Goal: Information Seeking & Learning: Learn about a topic

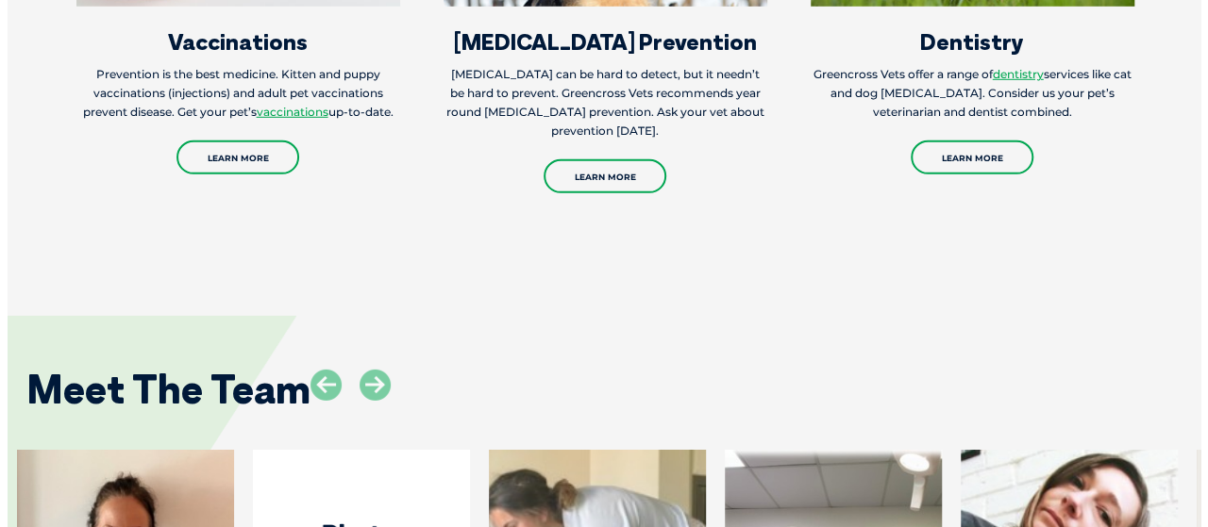
scroll to position [3020, 0]
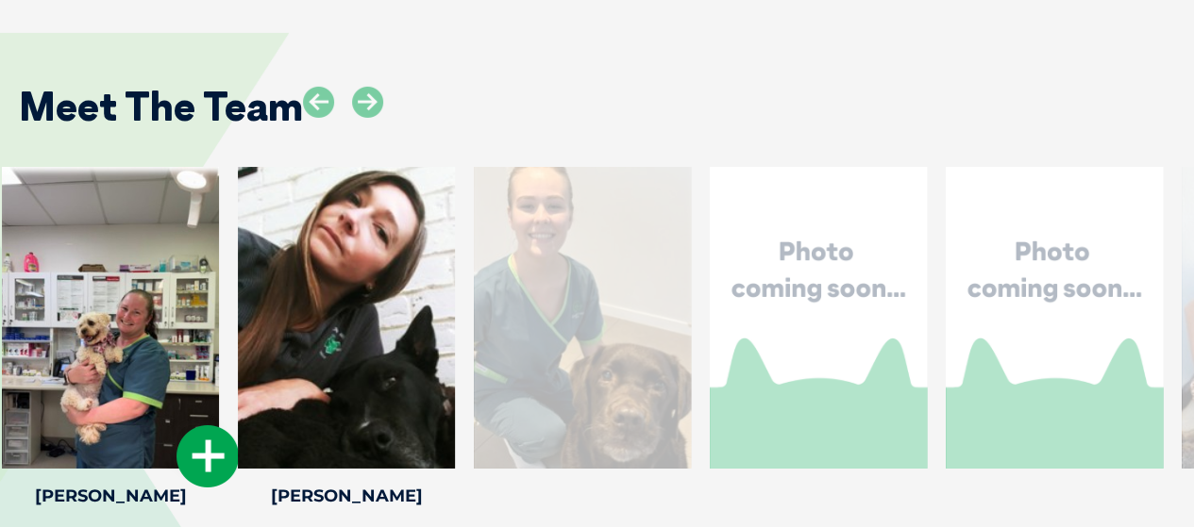
drag, startPoint x: 891, startPoint y: 310, endPoint x: 164, endPoint y: 302, distance: 726.7
click at [164, 302] on div at bounding box center [110, 318] width 217 height 302
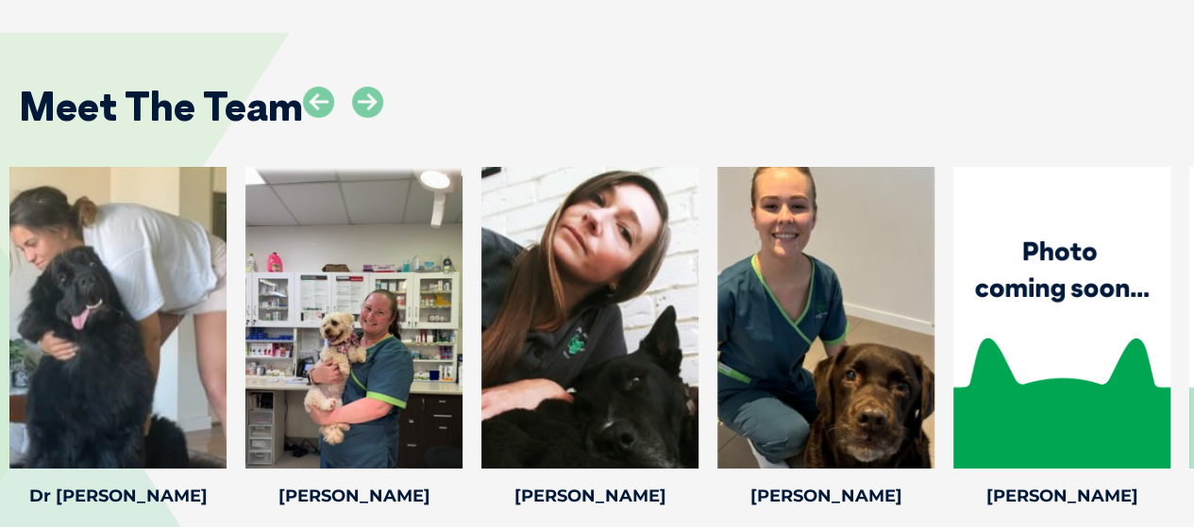
drag, startPoint x: 1095, startPoint y: 218, endPoint x: 280, endPoint y: 97, distance: 823.3
click at [219, 107] on div "Meet The Team [PERSON_NAME] [PERSON_NAME] Head [PERSON_NAME] is our new nurse m…" at bounding box center [597, 291] width 1194 height 630
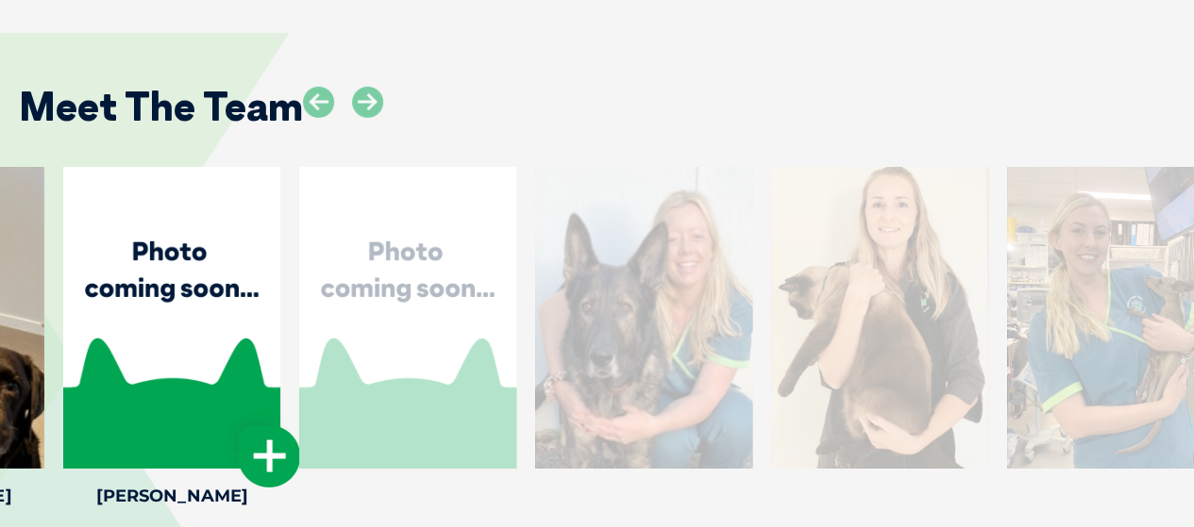
drag, startPoint x: 1127, startPoint y: 265, endPoint x: 237, endPoint y: 170, distance: 894.9
click at [237, 170] on div at bounding box center [171, 318] width 217 height 302
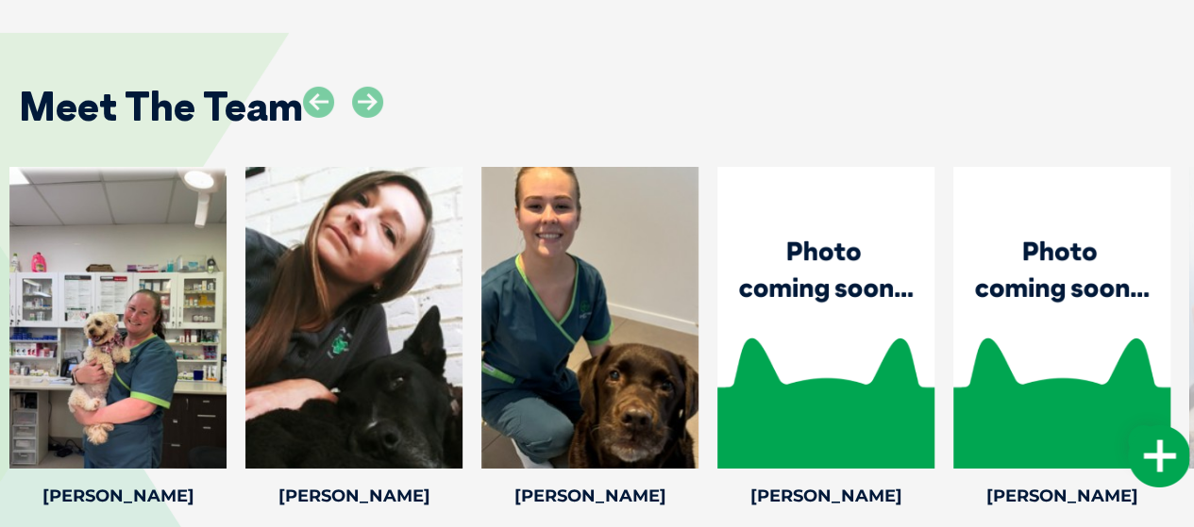
click at [1164, 426] on icon at bounding box center [1159, 457] width 62 height 62
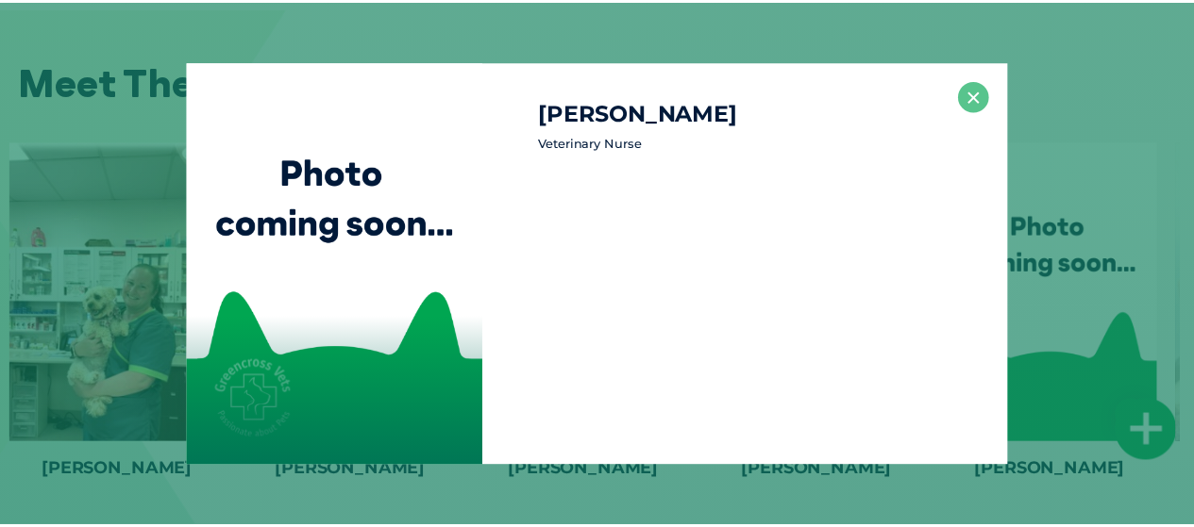
scroll to position [3046, 0]
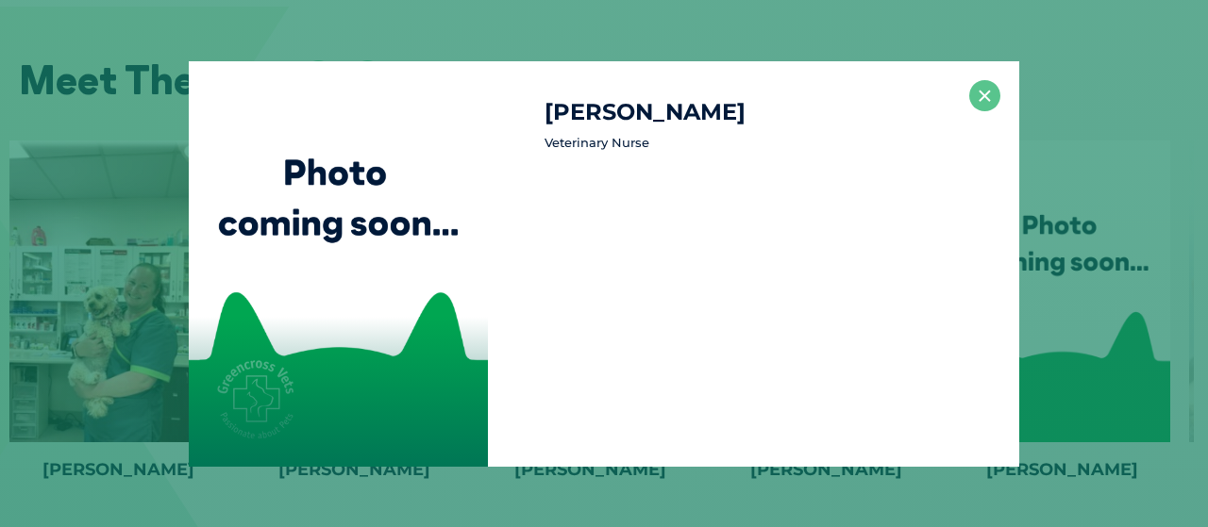
drag, startPoint x: 858, startPoint y: 276, endPoint x: 661, endPoint y: 224, distance: 204.2
click at [661, 231] on div "[PERSON_NAME] Veterinary Nurse" at bounding box center [753, 264] width 531 height 406
click at [989, 88] on button "×" at bounding box center [984, 95] width 31 height 31
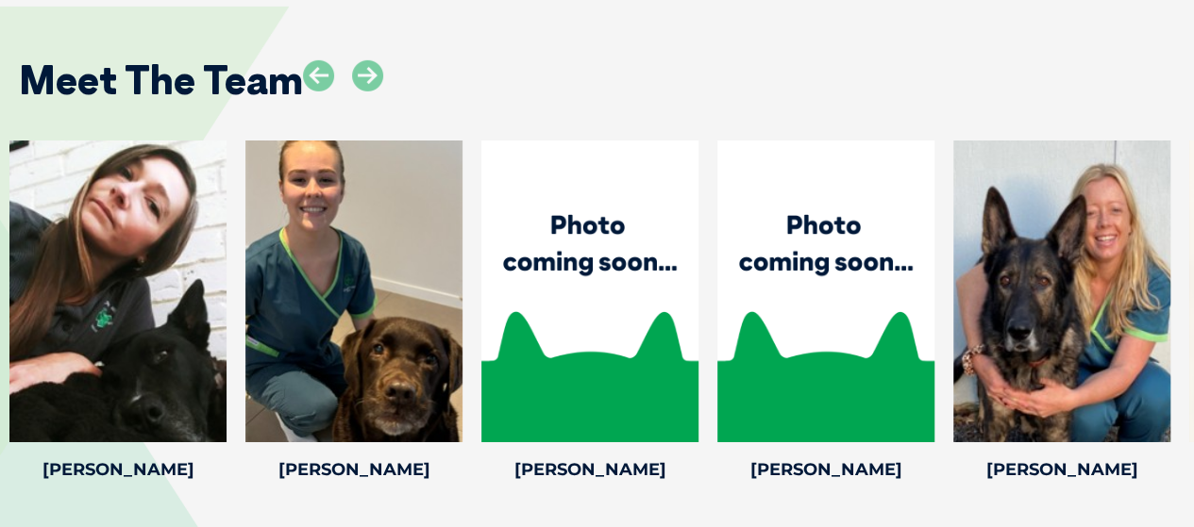
drag, startPoint x: 1110, startPoint y: 272, endPoint x: 174, endPoint y: 37, distance: 965.1
click at [160, 41] on div "Meet The Team [PERSON_NAME] [PERSON_NAME] Head [PERSON_NAME] is our new nurse m…" at bounding box center [597, 265] width 1194 height 630
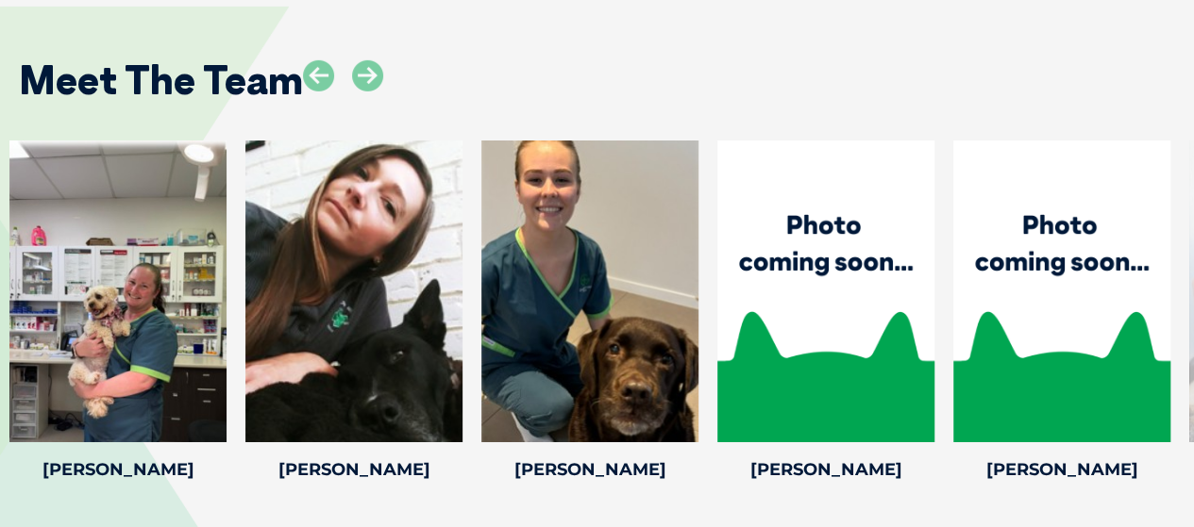
drag, startPoint x: 111, startPoint y: 227, endPoint x: 1207, endPoint y: 561, distance: 1145.4
drag, startPoint x: 989, startPoint y: 456, endPoint x: 992, endPoint y: 146, distance: 309.5
click at [993, 156] on div "Meet The Team [PERSON_NAME] [PERSON_NAME] Head [PERSON_NAME] is our new nurse m…" at bounding box center [597, 265] width 1194 height 630
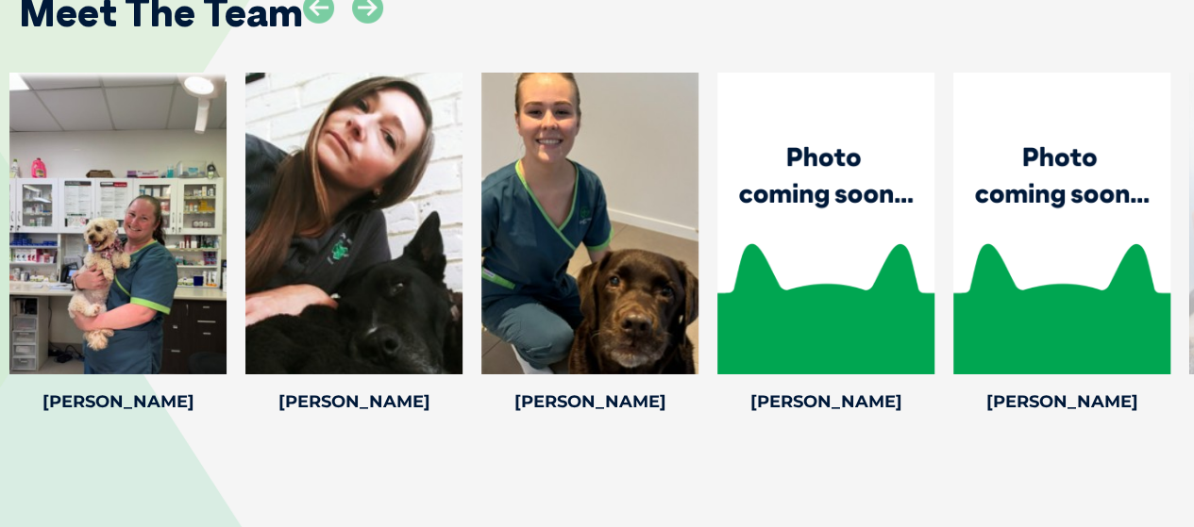
scroll to position [3208, 0]
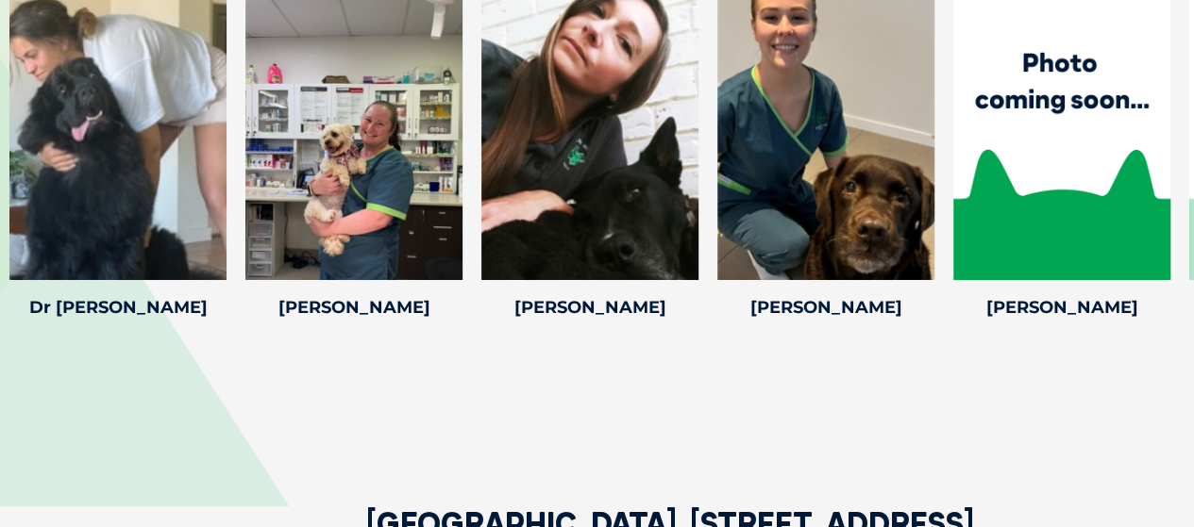
drag, startPoint x: 451, startPoint y: 165, endPoint x: 1207, endPoint y: 167, distance: 755.9
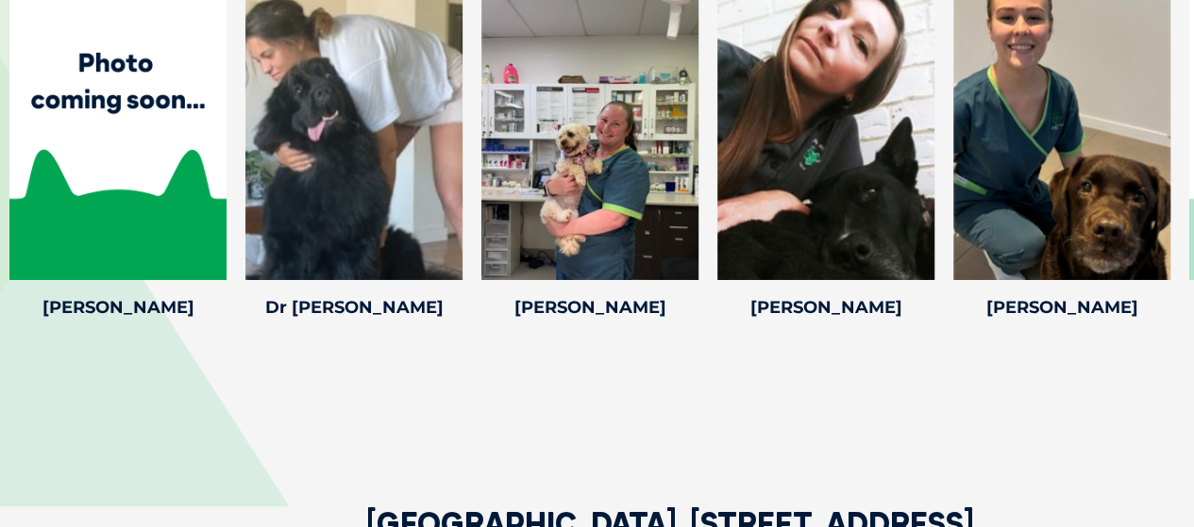
drag, startPoint x: 42, startPoint y: 37, endPoint x: 1207, endPoint y: 161, distance: 1171.1
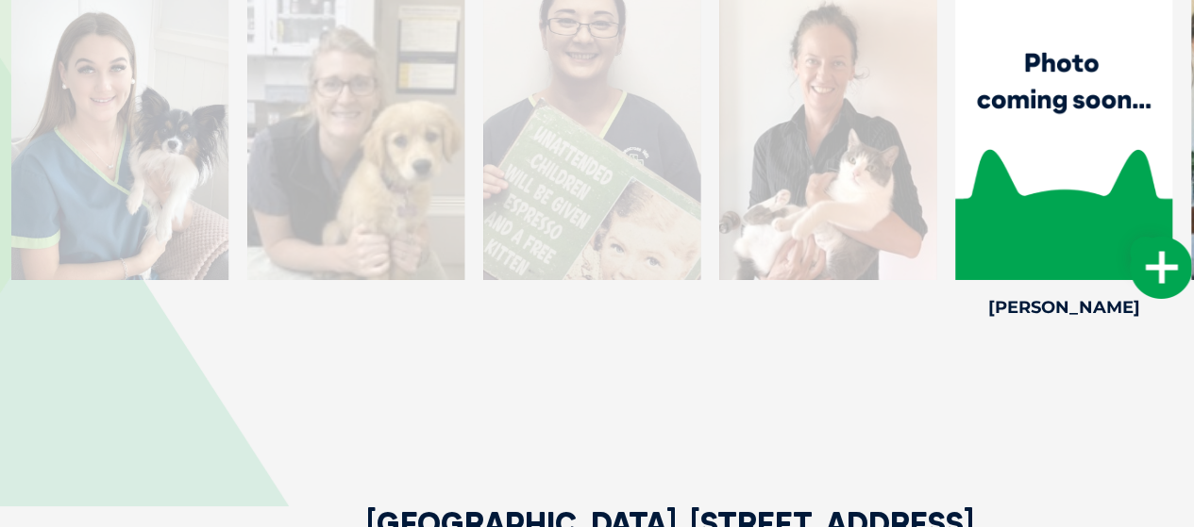
drag, startPoint x: 4, startPoint y: 32, endPoint x: 949, endPoint y: 272, distance: 975.4
click at [949, 272] on div "[PERSON_NAME] [PERSON_NAME] Veterinarian [PERSON_NAME] is a valued recent addit…" at bounding box center [1064, 151] width 236 height 347
